Goal: Task Accomplishment & Management: Manage account settings

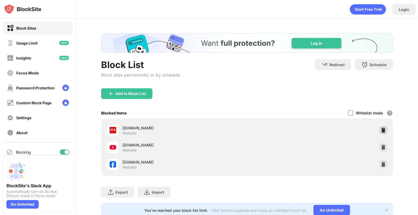
click at [384, 131] on img at bounding box center [383, 130] width 5 height 5
click at [382, 148] on img at bounding box center [383, 147] width 5 height 5
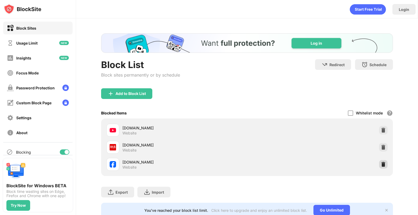
click at [385, 162] on img at bounding box center [383, 164] width 5 height 5
